Goal: Answer question/provide support: Share knowledge or assist other users

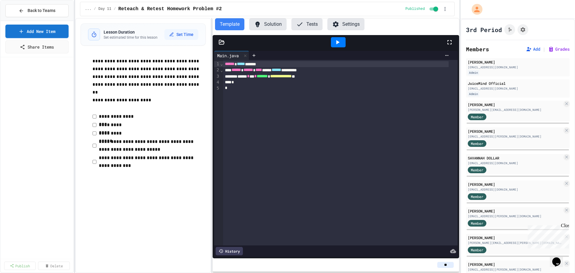
scroll to position [700, 0]
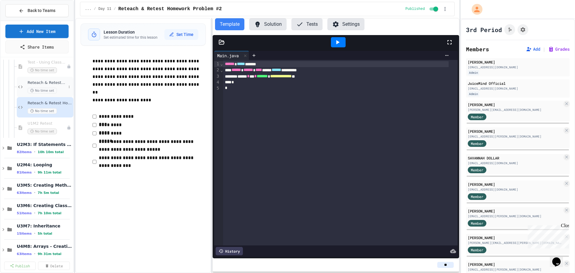
click at [41, 82] on span "Reteach & Retest Homework Day 1" at bounding box center [47, 82] width 39 height 5
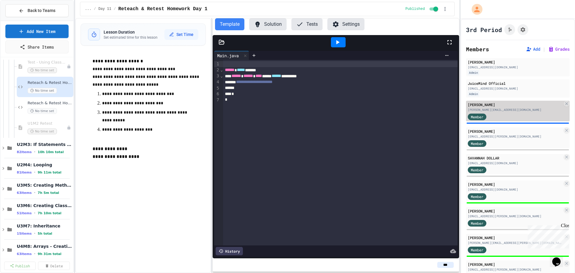
click at [513, 105] on div "[PERSON_NAME]" at bounding box center [515, 104] width 95 height 5
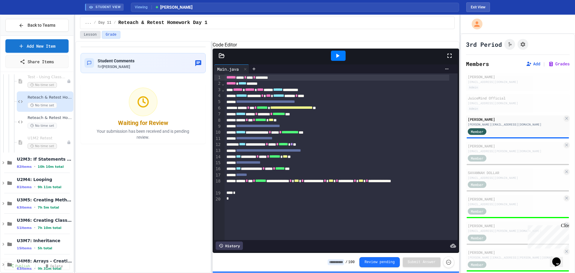
click at [90, 32] on button "Lesson" at bounding box center [90, 35] width 21 height 8
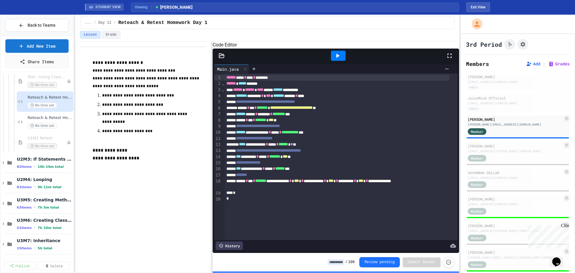
click at [336, 59] on icon at bounding box center [337, 55] width 7 height 7
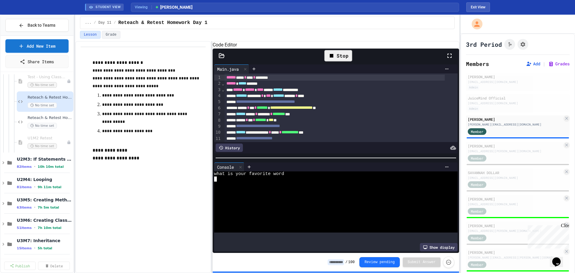
click at [283, 181] on div at bounding box center [330, 179] width 232 height 5
type textarea "*"
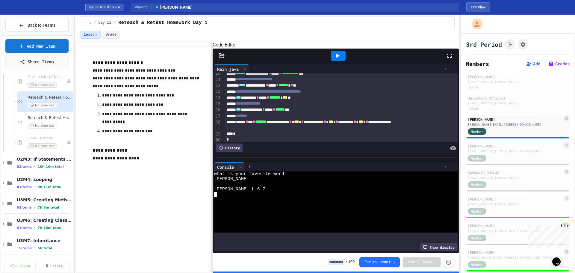
scroll to position [72, 0]
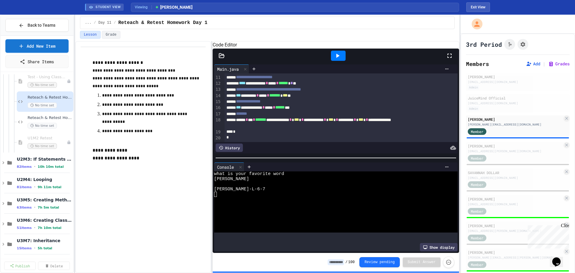
click at [335, 260] on input at bounding box center [336, 262] width 16 height 6
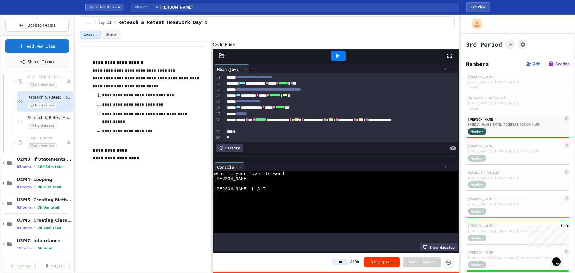
type input "***"
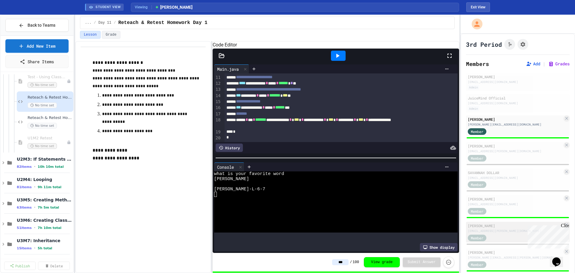
click at [488, 237] on div "Member" at bounding box center [483, 237] width 30 height 7
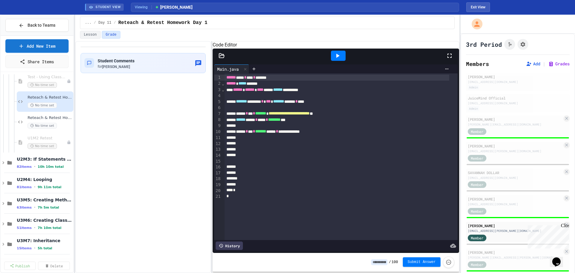
click at [427, 263] on span "Submit Answer" at bounding box center [422, 262] width 28 height 5
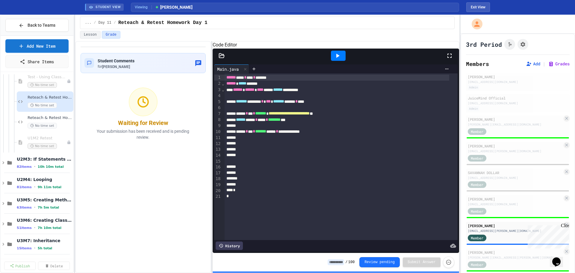
click at [338, 58] on icon at bounding box center [338, 56] width 3 height 4
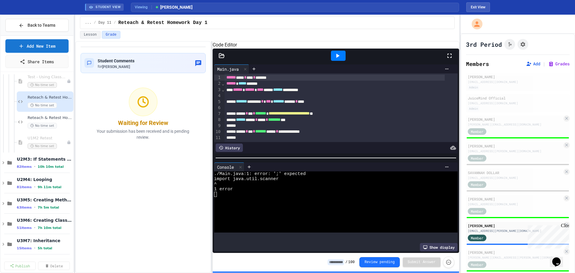
drag, startPoint x: 289, startPoint y: 86, endPoint x: 335, endPoint y: 84, distance: 45.9
click at [290, 81] on div "****** **** * **** * *******" at bounding box center [335, 78] width 220 height 6
click at [341, 59] on icon at bounding box center [337, 55] width 7 height 7
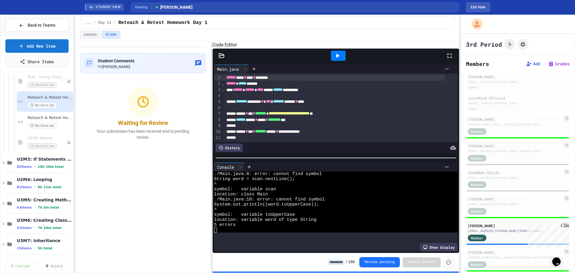
click at [266, 81] on div "****** **** * **** * ********" at bounding box center [335, 78] width 220 height 6
click at [169, 64] on div "Student Comments for [PERSON_NAME]" at bounding box center [143, 63] width 117 height 12
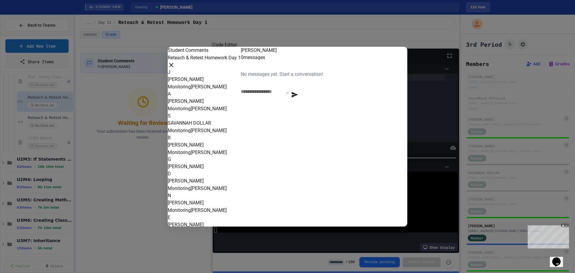
click at [428, 177] on div at bounding box center [287, 136] width 575 height 273
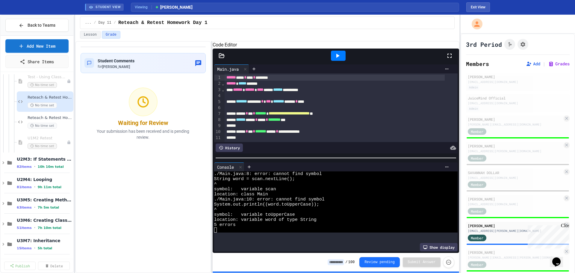
click at [340, 59] on icon at bounding box center [337, 55] width 7 height 7
click at [274, 105] on div "******* ******* * *** ******* ******* * ****" at bounding box center [335, 102] width 220 height 6
click at [338, 59] on icon at bounding box center [337, 55] width 7 height 7
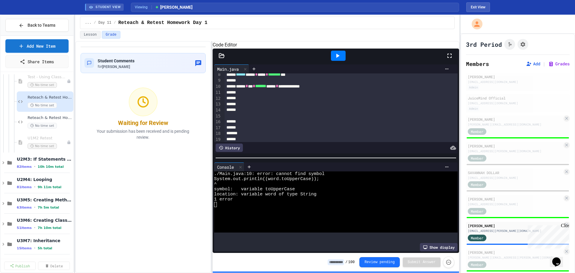
scroll to position [33, 0]
click at [323, 101] on div "**********" at bounding box center [335, 98] width 220 height 6
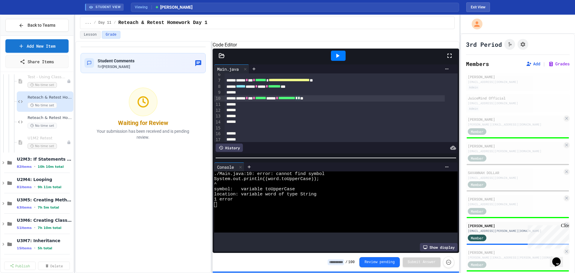
click at [283, 101] on div "**********" at bounding box center [335, 98] width 220 height 6
click at [344, 61] on div at bounding box center [338, 56] width 15 height 10
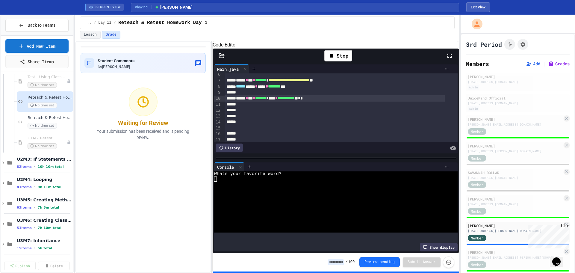
click at [278, 189] on div at bounding box center [330, 189] width 232 height 5
type textarea "*"
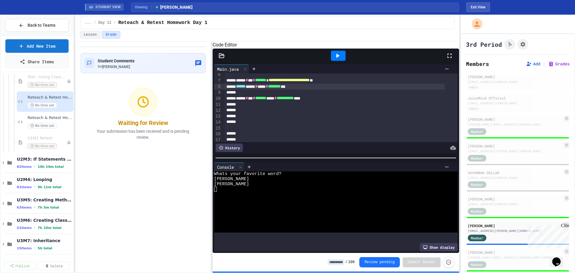
click at [281, 88] on span "********" at bounding box center [274, 86] width 13 height 4
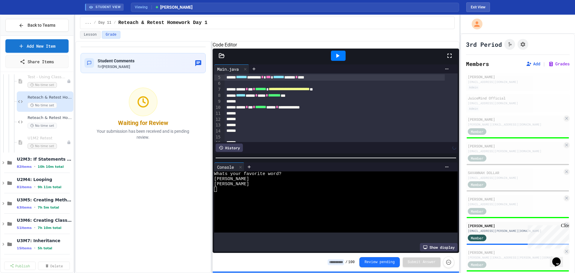
scroll to position [0, 0]
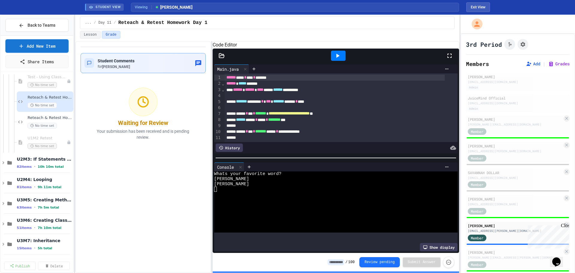
click at [143, 63] on div "Student Comments for [PERSON_NAME]" at bounding box center [143, 63] width 117 height 12
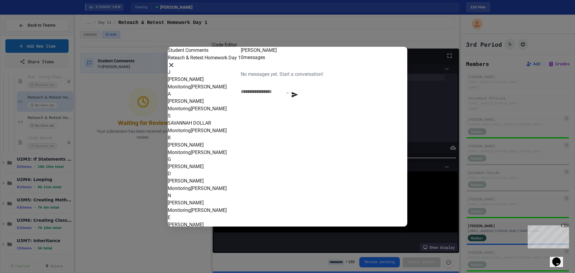
click at [289, 94] on textarea at bounding box center [265, 91] width 48 height 6
type textarea "**********"
click at [366, 101] on icon "button" at bounding box center [361, 97] width 7 height 7
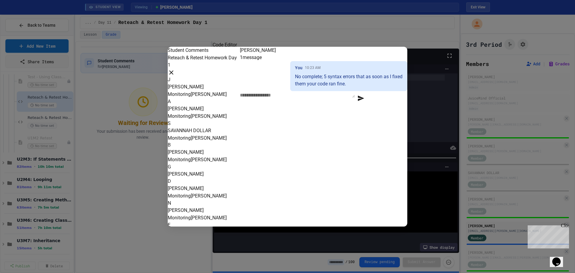
click at [344, 262] on div at bounding box center [287, 136] width 575 height 273
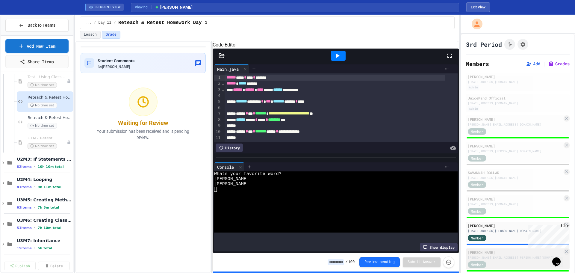
drag, startPoint x: 344, startPoint y: 261, endPoint x: 490, endPoint y: 261, distance: 146.0
click at [344, 261] on input at bounding box center [336, 262] width 16 height 6
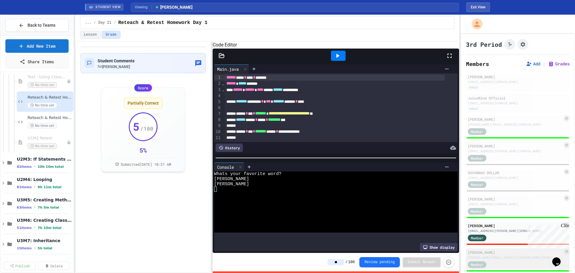
type input "**"
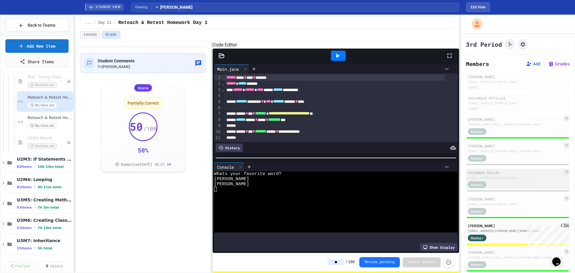
scroll to position [65, 0]
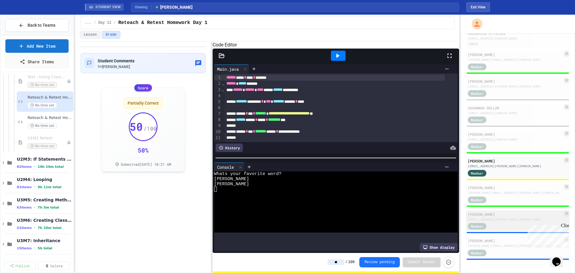
click at [494, 216] on div "[PERSON_NAME]" at bounding box center [515, 214] width 95 height 5
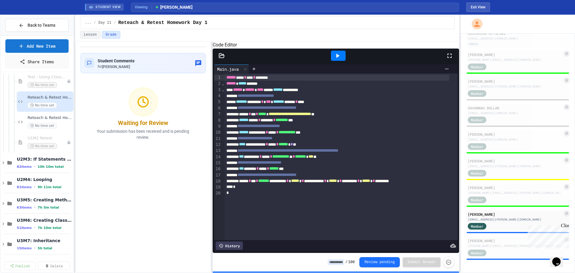
click at [340, 59] on icon at bounding box center [337, 55] width 7 height 7
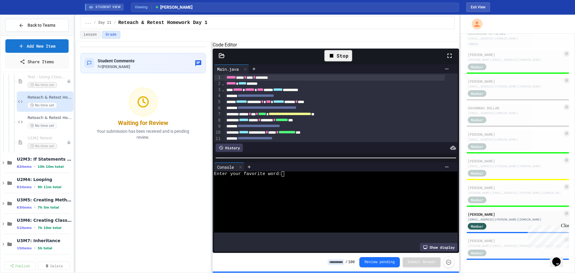
click at [113, 32] on button "Grade" at bounding box center [111, 35] width 19 height 8
click at [225, 147] on div "History" at bounding box center [229, 148] width 27 height 8
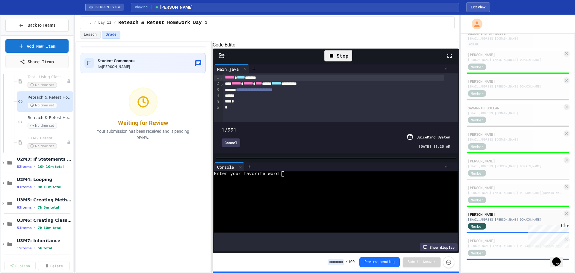
drag, startPoint x: 444, startPoint y: 123, endPoint x: 202, endPoint y: 127, distance: 241.9
click at [202, 127] on div "**********" at bounding box center [267, 157] width 385 height 232
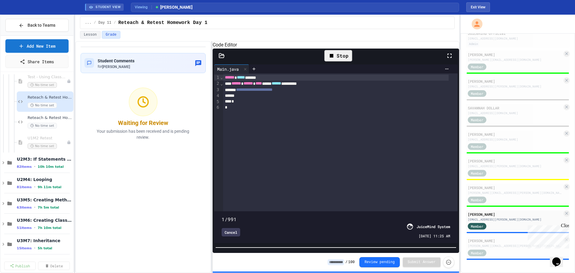
click at [340, 248] on div "**********" at bounding box center [336, 158] width 247 height 190
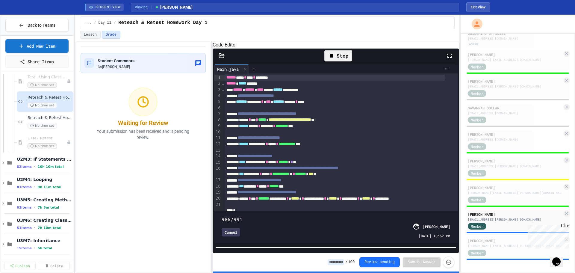
type input "***"
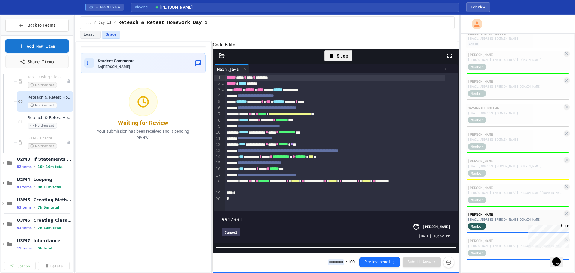
drag, startPoint x: 220, startPoint y: 205, endPoint x: 449, endPoint y: 204, distance: 229.6
click at [222, 216] on span at bounding box center [222, 216] width 0 height 0
click at [231, 228] on div "Cancel" at bounding box center [231, 232] width 19 height 8
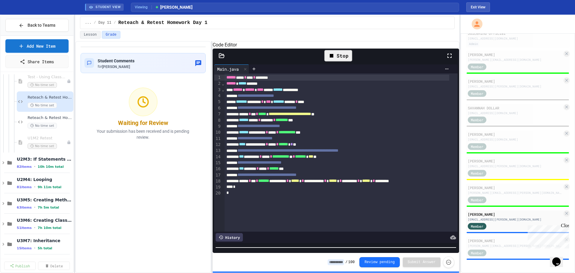
click at [347, 61] on div "Stop" at bounding box center [339, 55] width 28 height 11
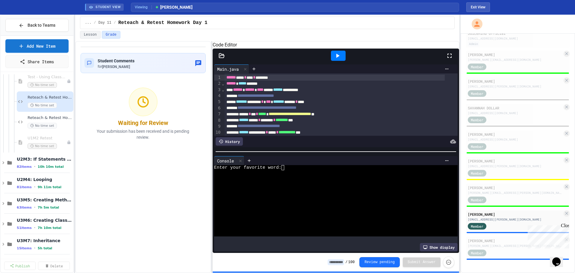
click at [266, 151] on div at bounding box center [336, 152] width 247 height 6
click at [340, 58] on div at bounding box center [338, 56] width 15 height 10
type textarea "*"
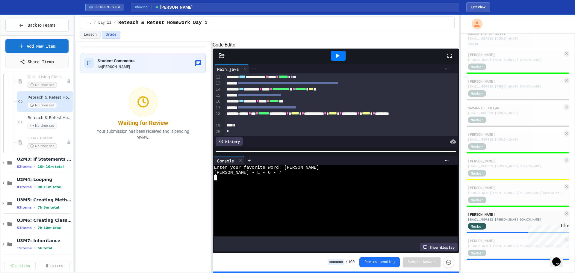
click at [338, 262] on input at bounding box center [336, 262] width 16 height 6
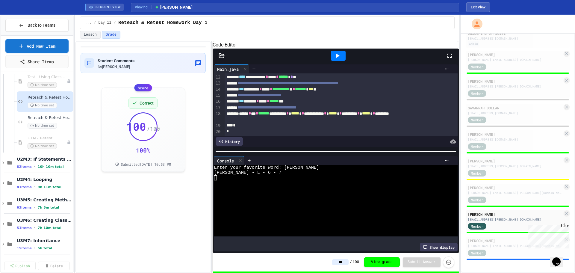
type input "***"
drag, startPoint x: 487, startPoint y: 250, endPoint x: 517, endPoint y: 251, distance: 30.3
click at [487, 250] on div "Member" at bounding box center [483, 252] width 30 height 7
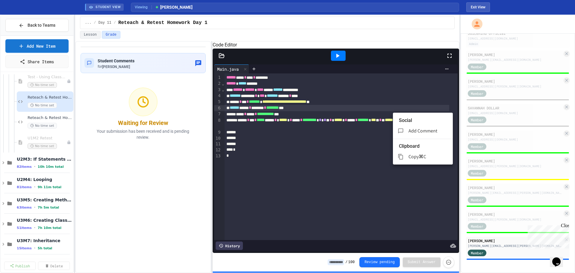
click at [353, 136] on div at bounding box center [287, 136] width 575 height 273
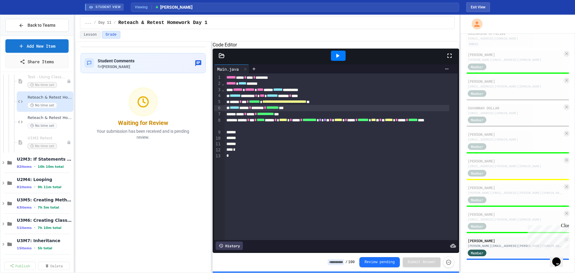
click at [338, 58] on icon at bounding box center [338, 56] width 3 height 4
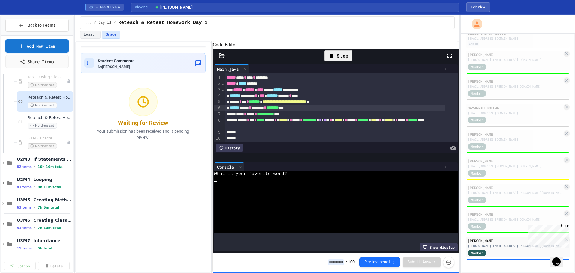
click at [304, 187] on div at bounding box center [330, 184] width 232 height 5
type textarea "*"
drag, startPoint x: 340, startPoint y: 259, endPoint x: 545, endPoint y: 260, distance: 204.7
click at [340, 260] on input at bounding box center [336, 262] width 16 height 6
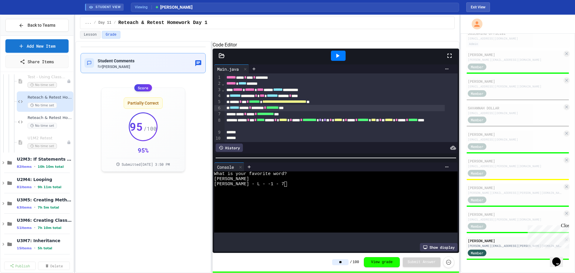
type input "**"
click at [156, 64] on div "Student Comments for [PERSON_NAME]" at bounding box center [143, 63] width 117 height 12
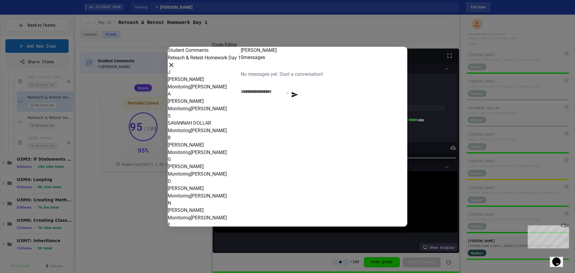
click at [289, 94] on textarea at bounding box center [265, 91] width 48 height 6
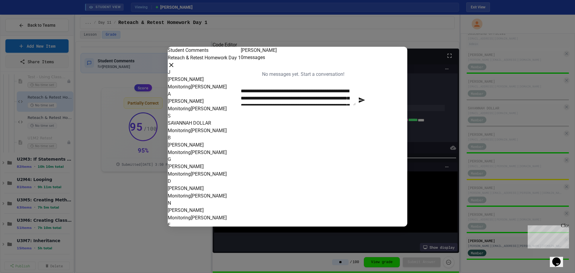
scroll to position [6, 0]
type textarea "**********"
click at [365, 103] on icon "button" at bounding box center [362, 99] width 6 height 5
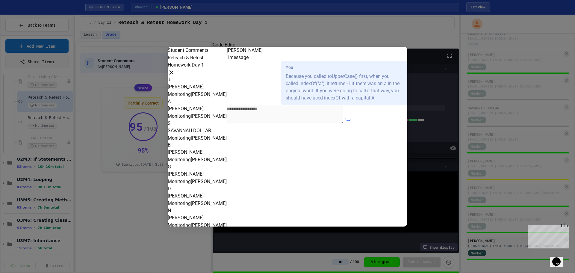
scroll to position [0, 0]
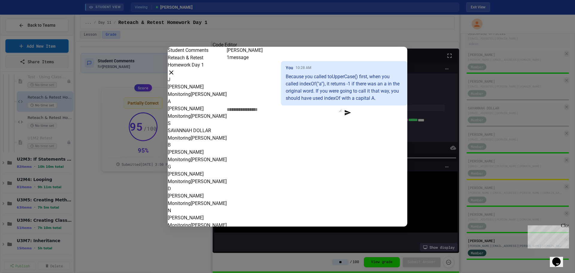
click at [158, 242] on div at bounding box center [287, 136] width 575 height 273
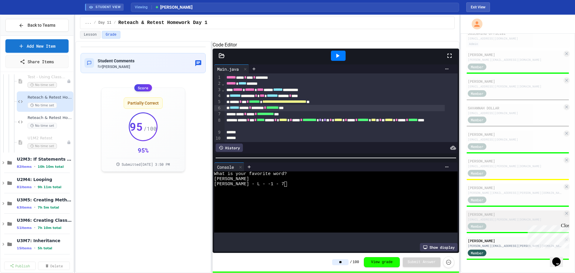
click at [494, 219] on div "[EMAIL_ADDRESS][PERSON_NAME][DOMAIN_NAME]" at bounding box center [515, 219] width 95 height 4
type input "***"
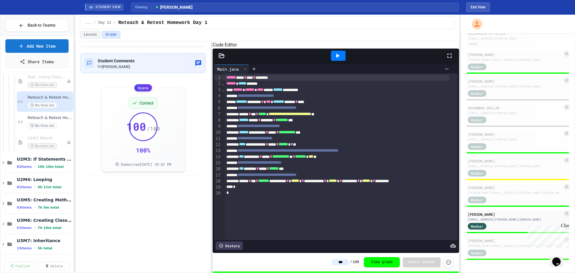
click at [336, 59] on icon at bounding box center [337, 55] width 7 height 7
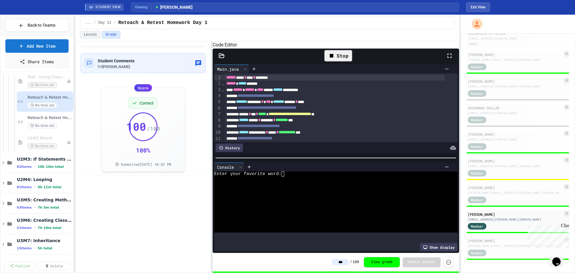
click at [292, 190] on div at bounding box center [330, 189] width 232 height 5
type textarea "*"
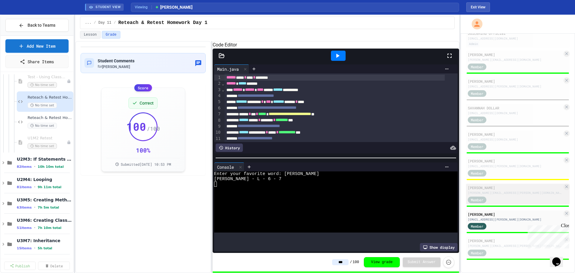
click at [504, 195] on div "[PERSON_NAME][EMAIL_ADDRESS][PERSON_NAME][DOMAIN_NAME]" at bounding box center [515, 193] width 95 height 4
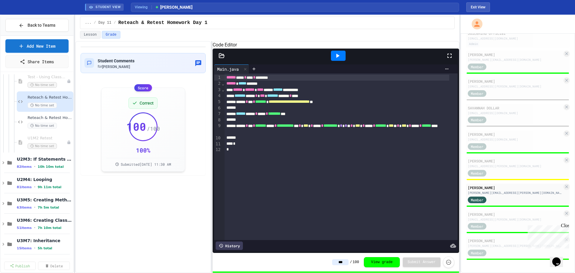
click at [333, 61] on div at bounding box center [338, 56] width 15 height 10
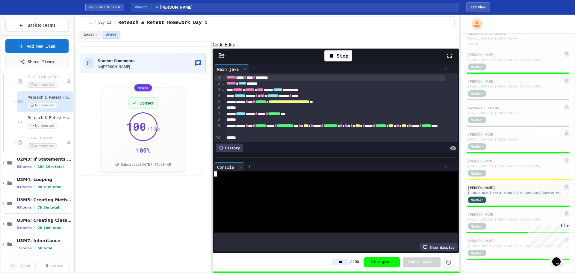
click at [270, 190] on div at bounding box center [330, 189] width 232 height 5
type textarea "*"
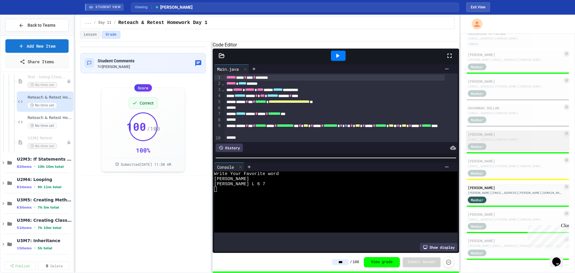
click at [505, 140] on div "[EMAIL_ADDRESS][DOMAIN_NAME]" at bounding box center [515, 139] width 95 height 4
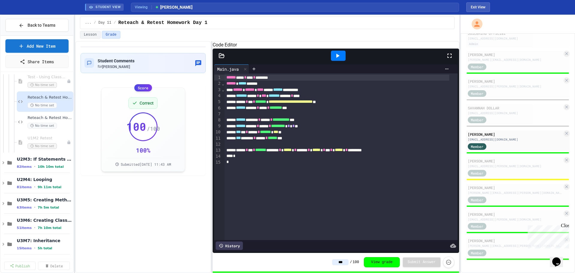
click at [335, 59] on icon at bounding box center [337, 55] width 7 height 7
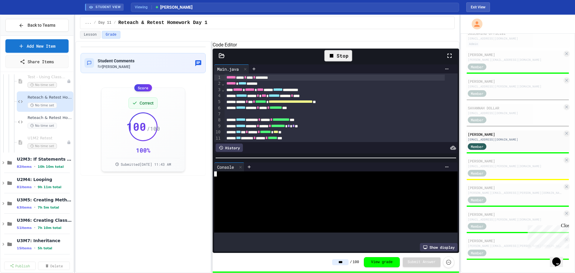
drag, startPoint x: 244, startPoint y: 198, endPoint x: 286, endPoint y: 193, distance: 42.2
click at [244, 197] on div at bounding box center [330, 194] width 232 height 5
type textarea "**"
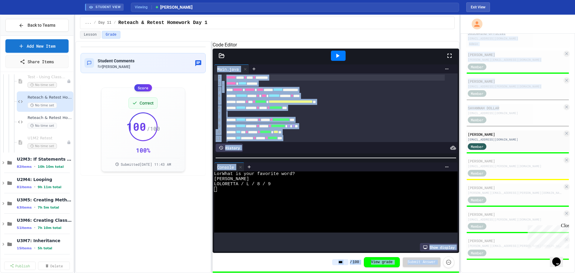
drag, startPoint x: 341, startPoint y: 61, endPoint x: 897, endPoint y: 106, distance: 557.8
click at [575, 106] on html "We are updating our servers at 9:30PM EST [DATE]. [PERSON_NAME] should continue…" at bounding box center [287, 136] width 575 height 273
click at [515, 70] on div "[PERSON_NAME] [PERSON_NAME][EMAIL_ADDRESS][DOMAIN_NAME] Member" at bounding box center [518, 61] width 104 height 21
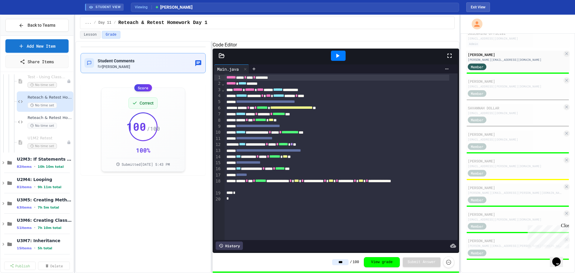
click at [112, 61] on span "Student Comments" at bounding box center [116, 60] width 37 height 5
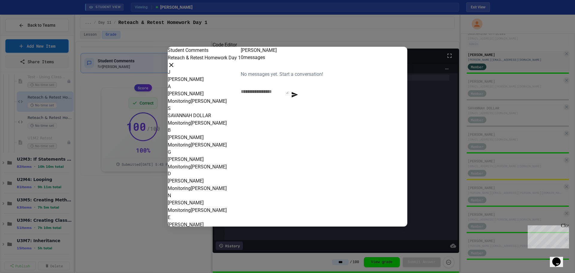
drag, startPoint x: 112, startPoint y: 61, endPoint x: 91, endPoint y: 27, distance: 39.8
click at [112, 60] on div at bounding box center [287, 136] width 575 height 273
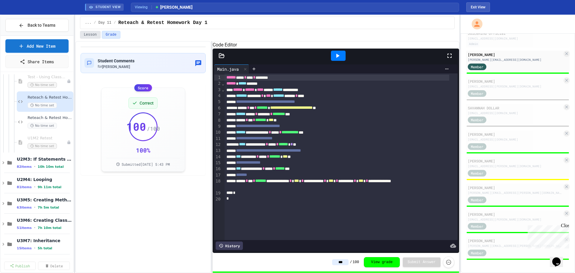
click at [95, 36] on button "Lesson" at bounding box center [90, 35] width 21 height 8
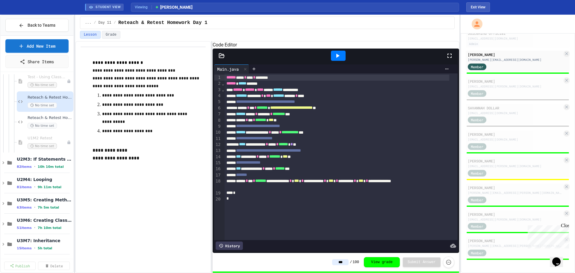
click at [335, 59] on icon at bounding box center [337, 55] width 7 height 7
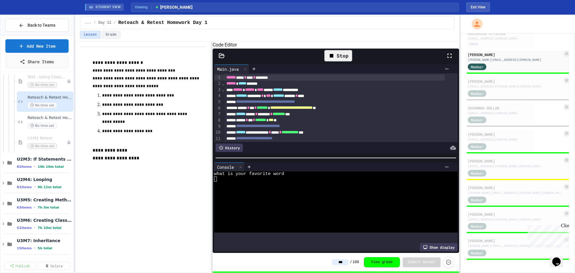
click at [270, 192] on div at bounding box center [330, 189] width 232 height 5
type textarea "*"
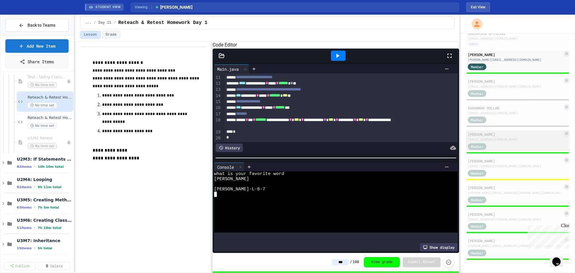
click at [516, 144] on div "Member" at bounding box center [515, 145] width 95 height 7
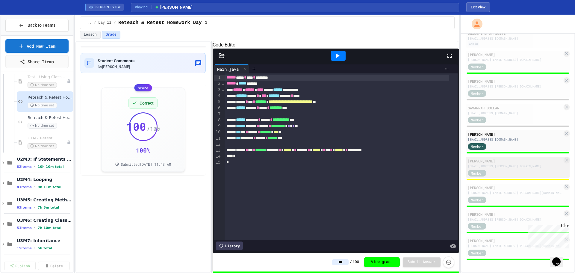
click at [515, 165] on div "[EMAIL_ADDRESS][PERSON_NAME][DOMAIN_NAME]" at bounding box center [515, 166] width 95 height 4
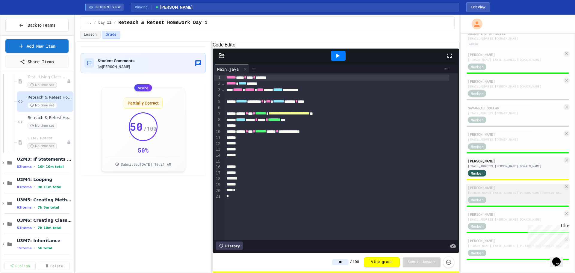
click at [522, 190] on div "[PERSON_NAME]" at bounding box center [515, 187] width 95 height 5
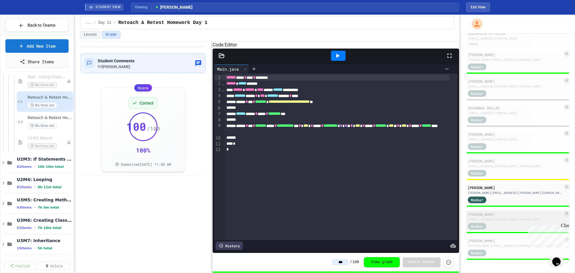
click at [502, 225] on div "Member" at bounding box center [515, 225] width 95 height 7
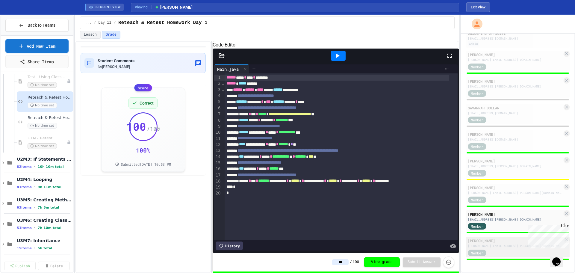
click at [495, 245] on div "[PERSON_NAME][EMAIL_ADDRESS][PERSON_NAME][DOMAIN_NAME]" at bounding box center [515, 246] width 95 height 4
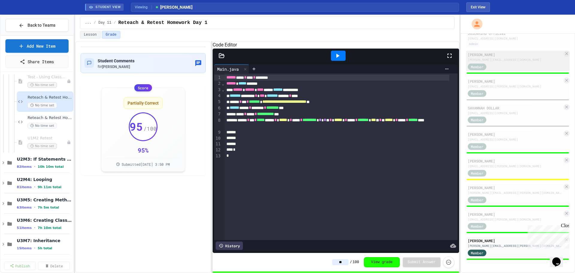
click at [485, 67] on div "Member" at bounding box center [477, 67] width 19 height 7
click at [513, 66] on div "Member" at bounding box center [515, 66] width 95 height 7
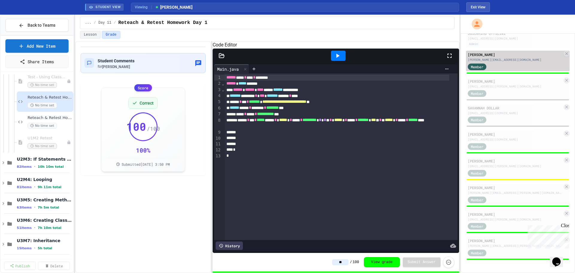
type input "***"
